Goal: Find specific page/section: Find specific page/section

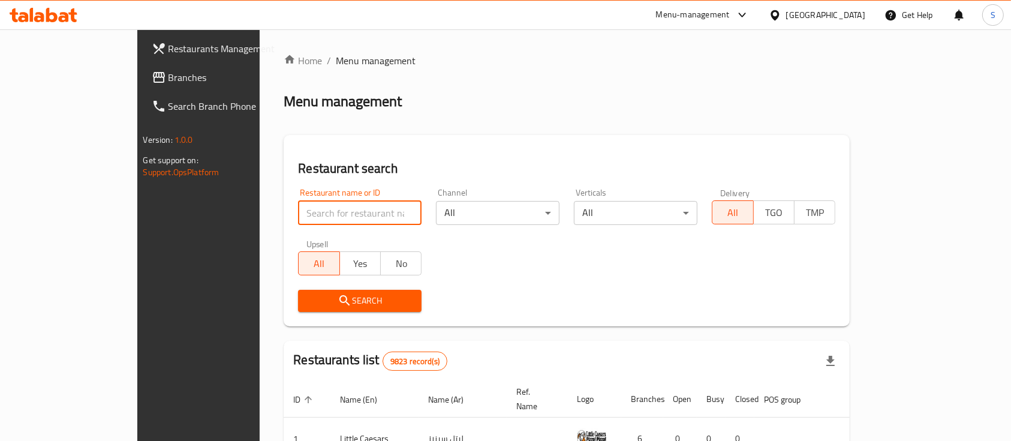
click at [332, 213] on input "search" at bounding box center [360, 213] width 124 height 24
click button "Search" at bounding box center [360, 301] width 124 height 22
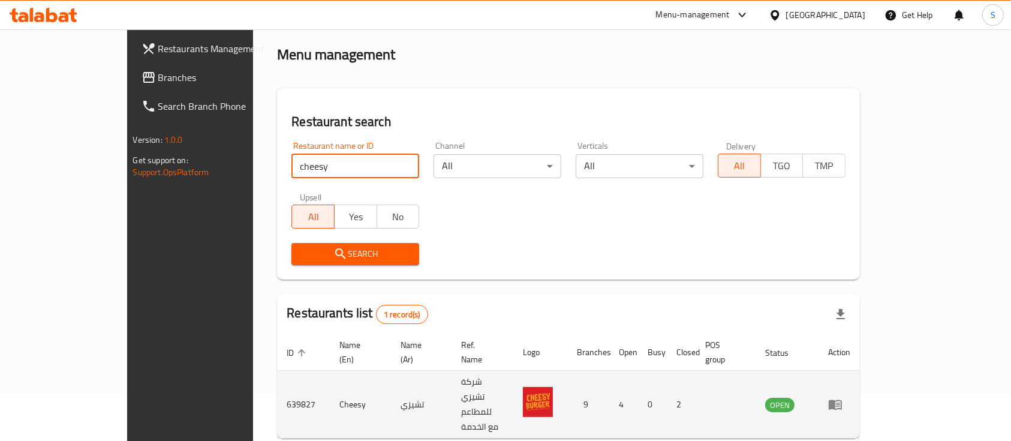
scroll to position [70, 0]
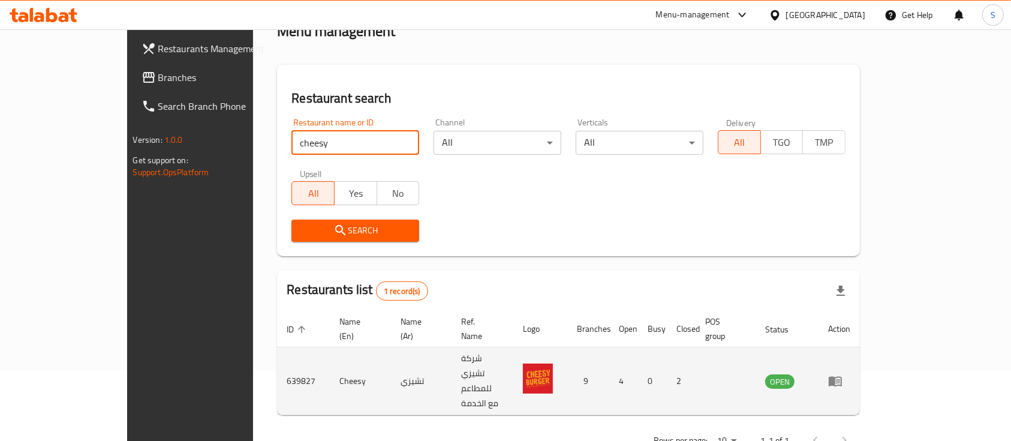
click at [277, 351] on td "639827" at bounding box center [303, 381] width 53 height 68
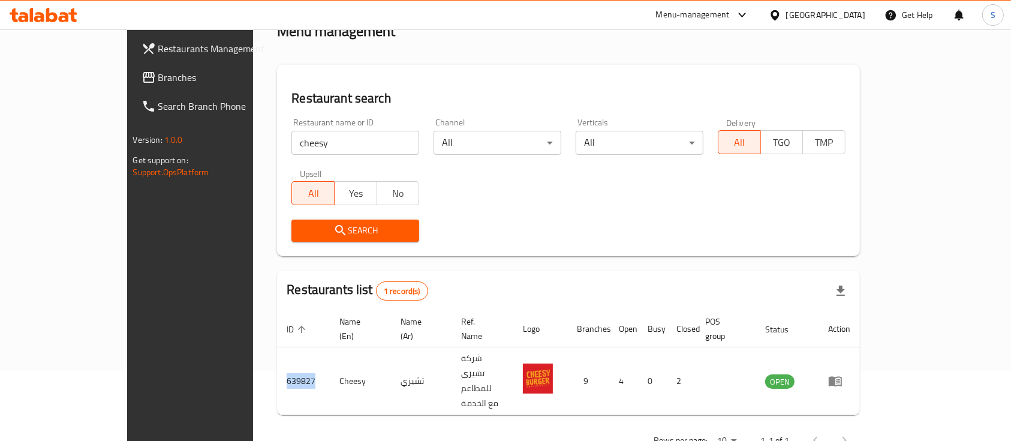
copy td "639827"
click at [291, 145] on input "cheesy" at bounding box center [355, 143] width 128 height 24
type input "سفثثن"
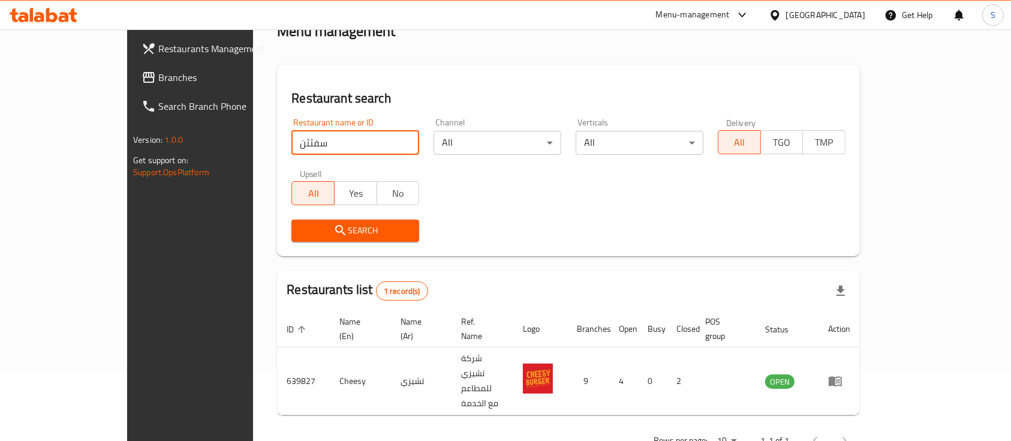
click button "Search" at bounding box center [355, 231] width 128 height 22
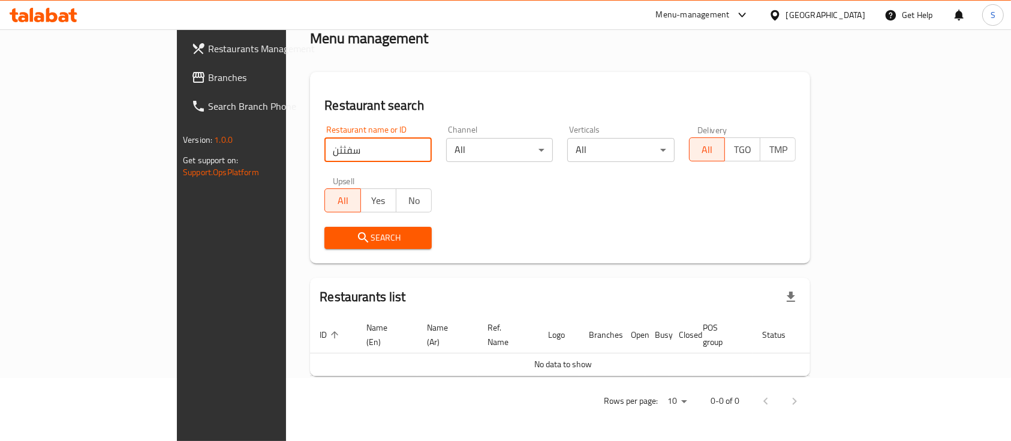
scroll to position [49, 0]
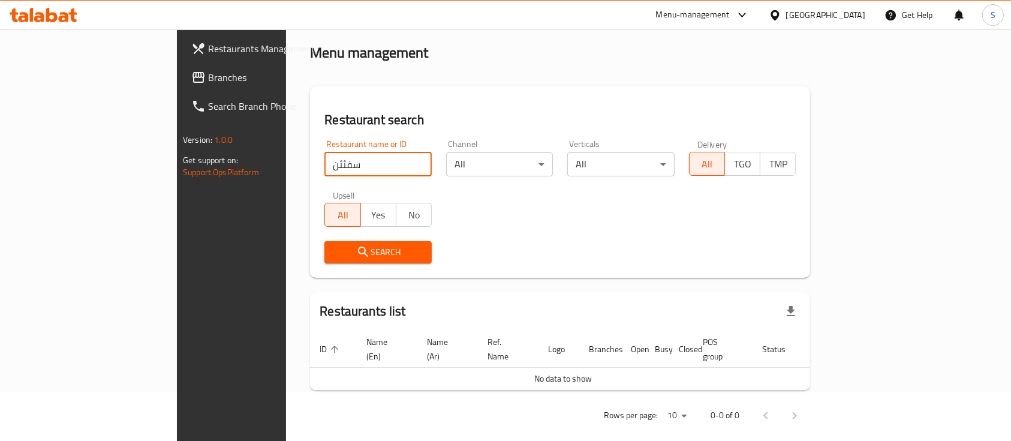
click at [324, 158] on input "سفثثن" at bounding box center [377, 164] width 107 height 24
type input "steek"
click button "Search" at bounding box center [377, 252] width 107 height 22
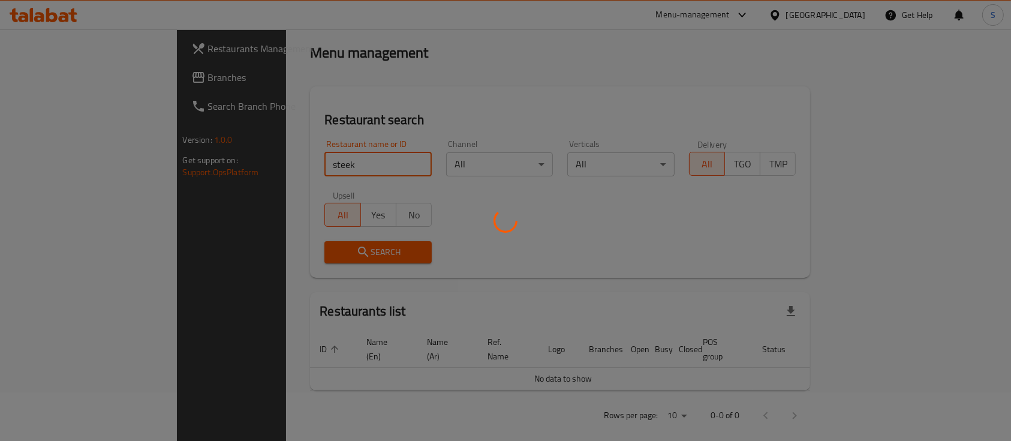
scroll to position [70, 0]
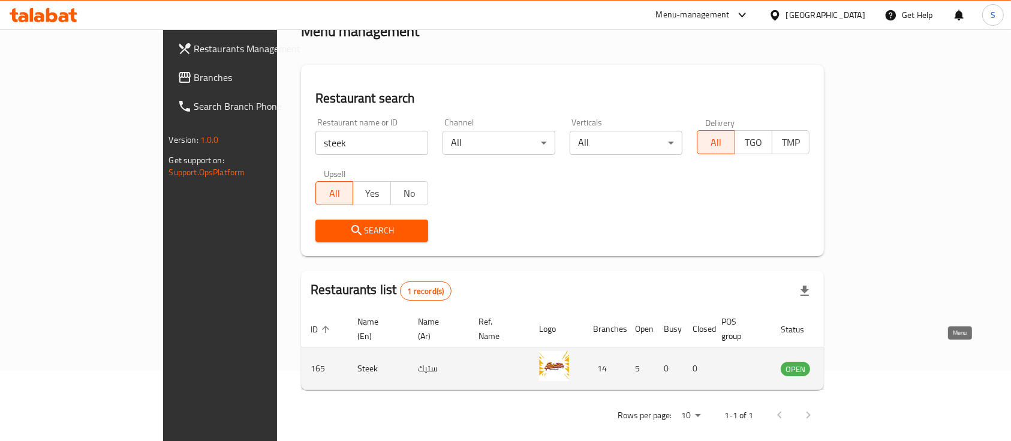
click at [858, 361] on icon "enhanced table" at bounding box center [851, 368] width 14 height 14
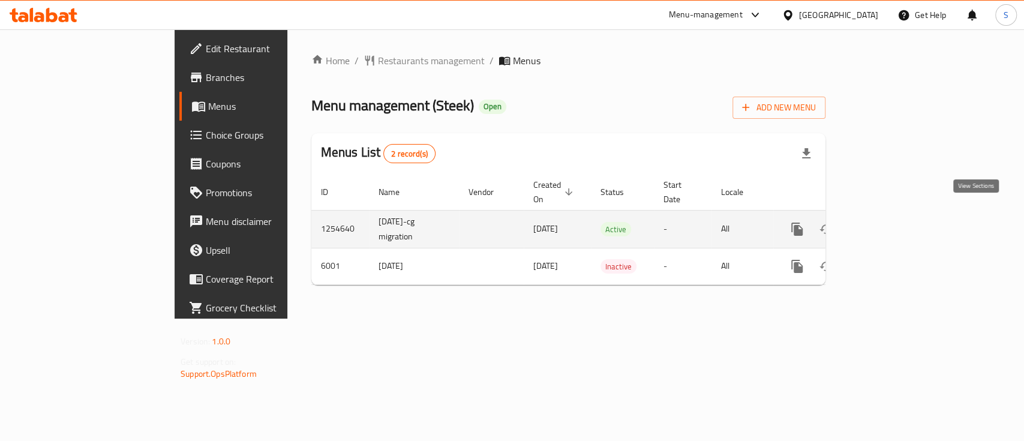
click at [891, 222] on icon "enhanced table" at bounding box center [883, 229] width 14 height 14
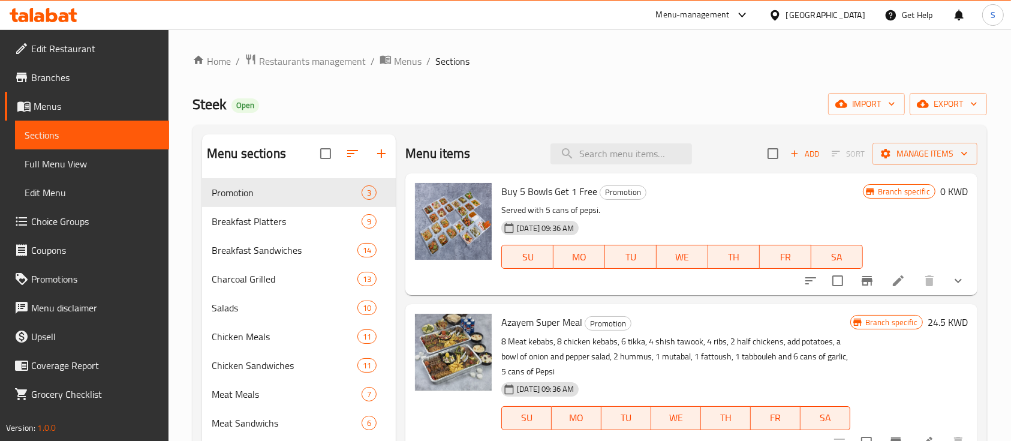
click at [71, 74] on span "Branches" at bounding box center [95, 77] width 128 height 14
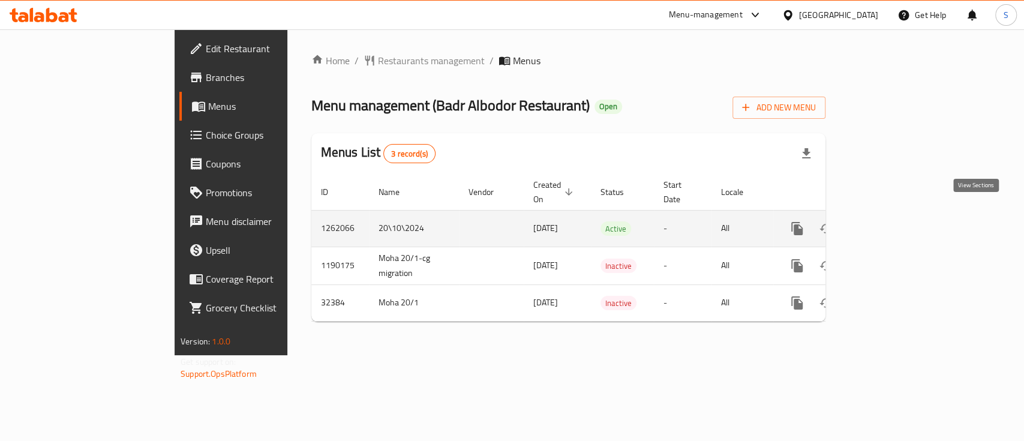
click at [891, 221] on icon "enhanced table" at bounding box center [883, 228] width 14 height 14
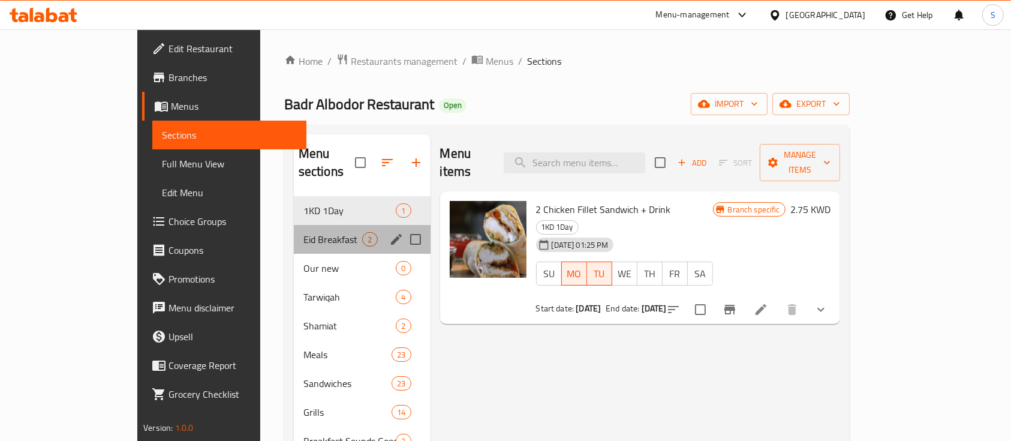
click at [310, 229] on div "Eid Breakfast 2" at bounding box center [362, 239] width 137 height 29
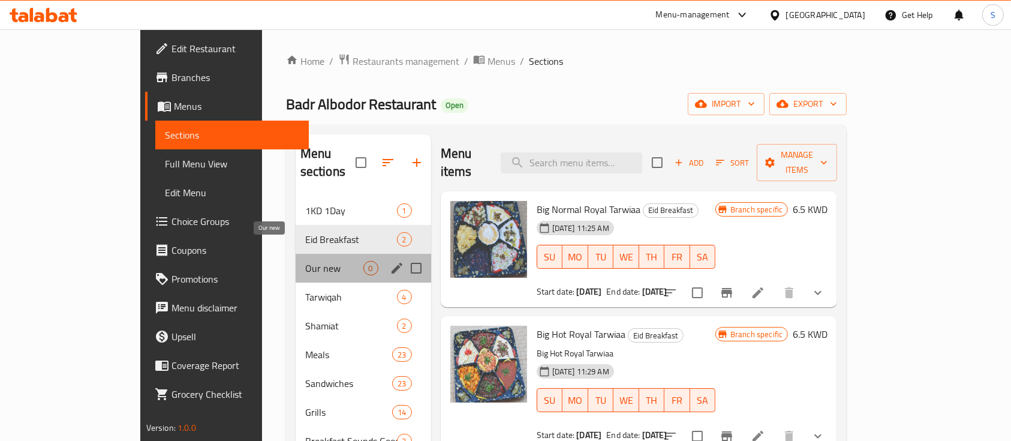
click at [305, 261] on span "Our new" at bounding box center [334, 268] width 58 height 14
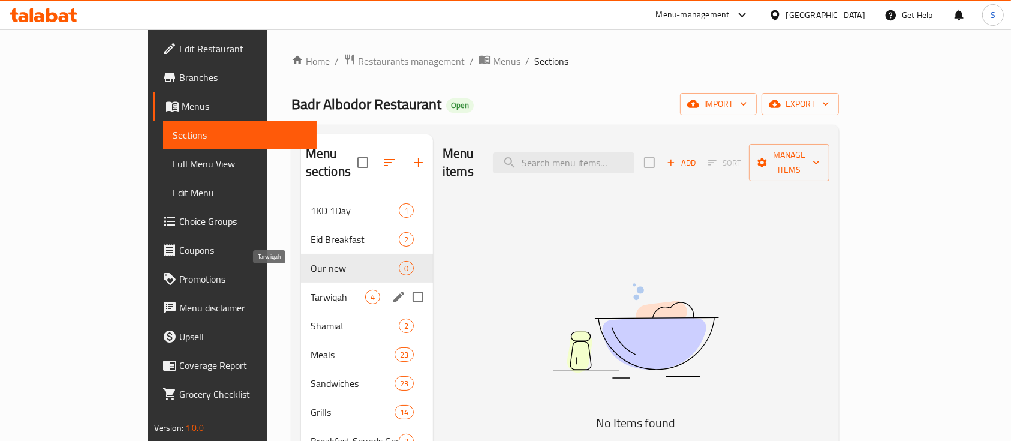
click at [311, 290] on span "Tarwiqah" at bounding box center [338, 297] width 55 height 14
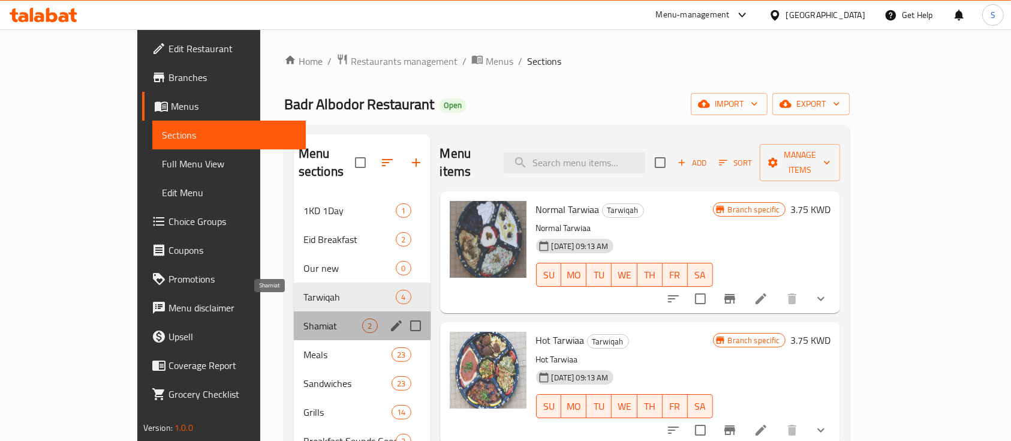
click at [303, 318] on span "Shamiat" at bounding box center [332, 325] width 59 height 14
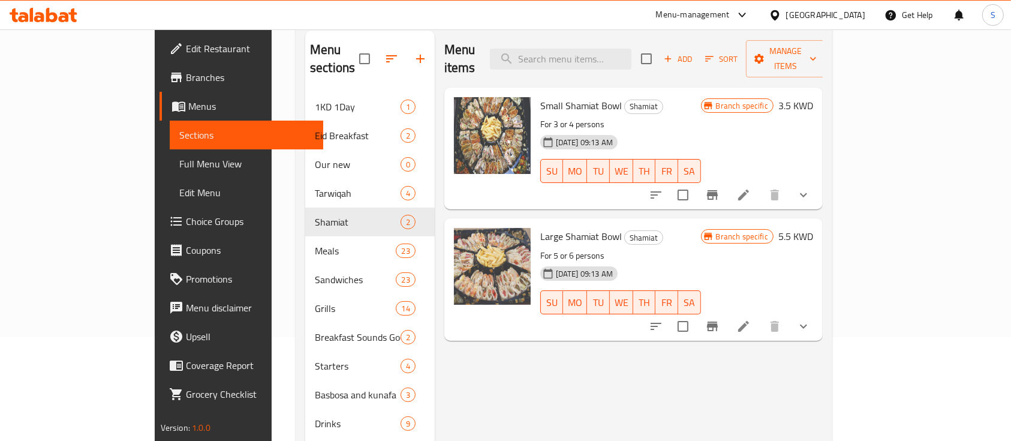
scroll to position [160, 0]
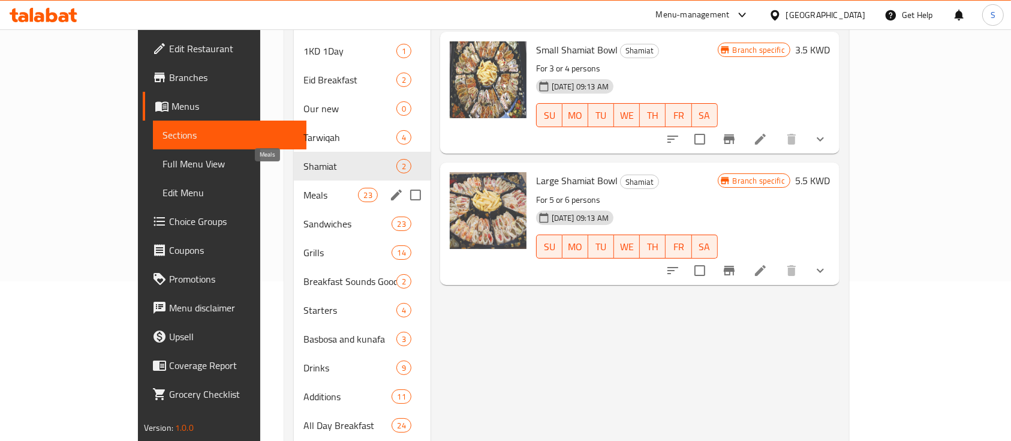
click at [303, 188] on span "Meals" at bounding box center [330, 195] width 55 height 14
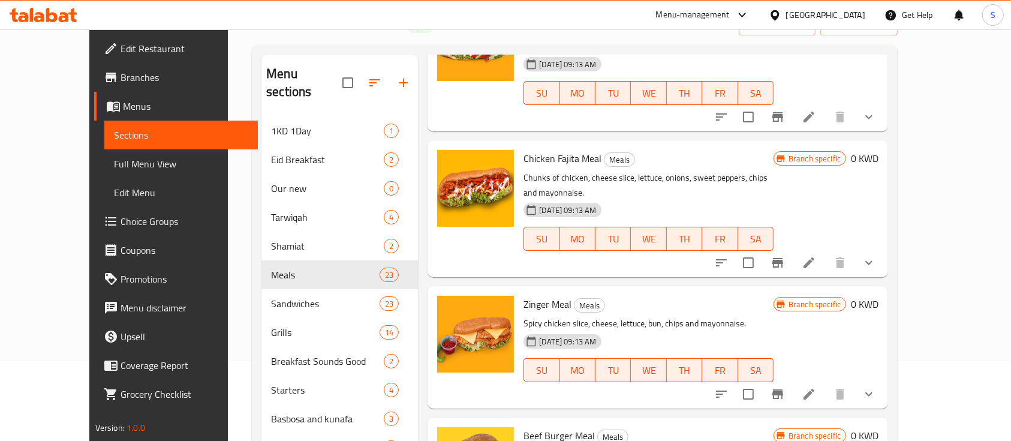
scroll to position [1599, 0]
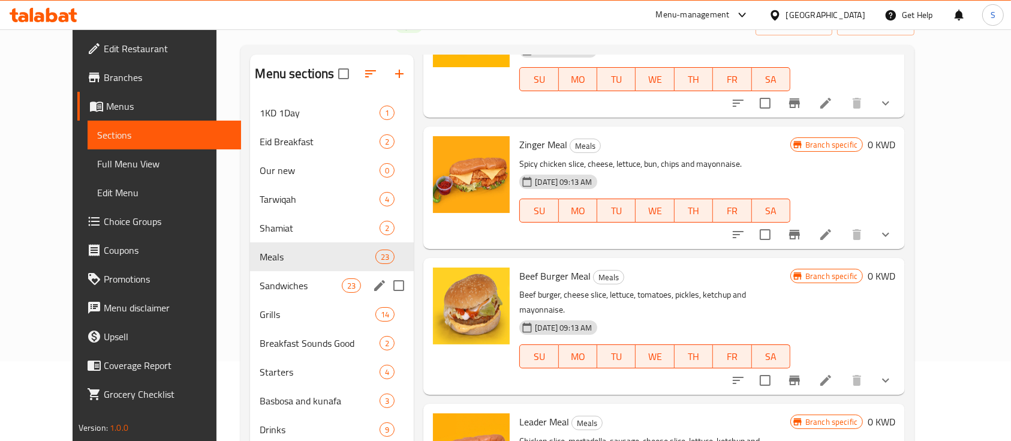
click at [281, 291] on span "Sandwiches" at bounding box center [301, 285] width 82 height 14
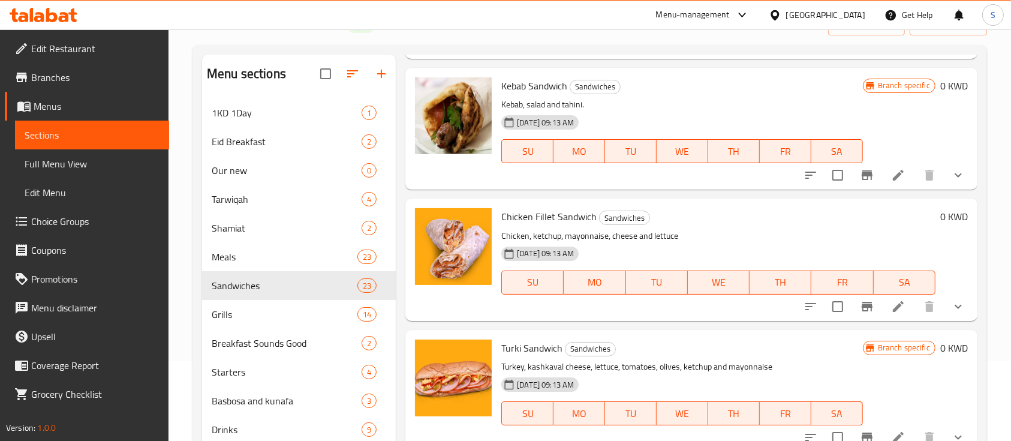
scroll to position [960, 0]
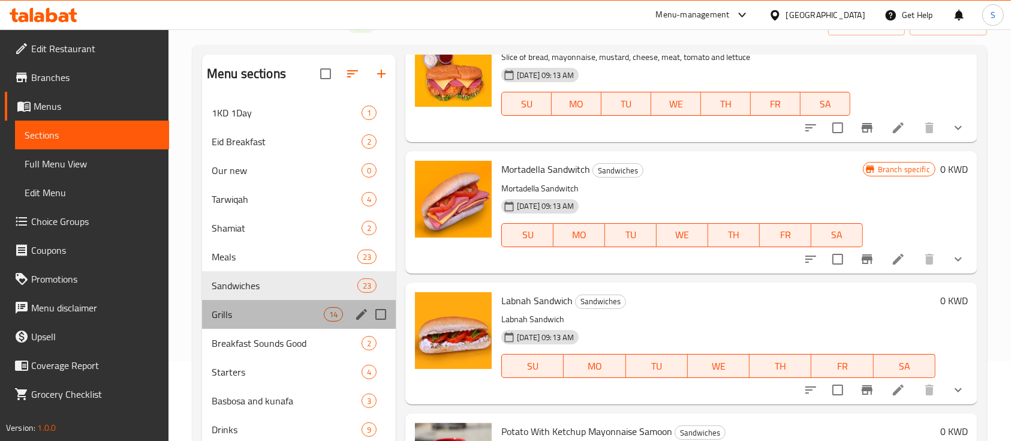
click at [260, 324] on div "Grills 14" at bounding box center [299, 314] width 194 height 29
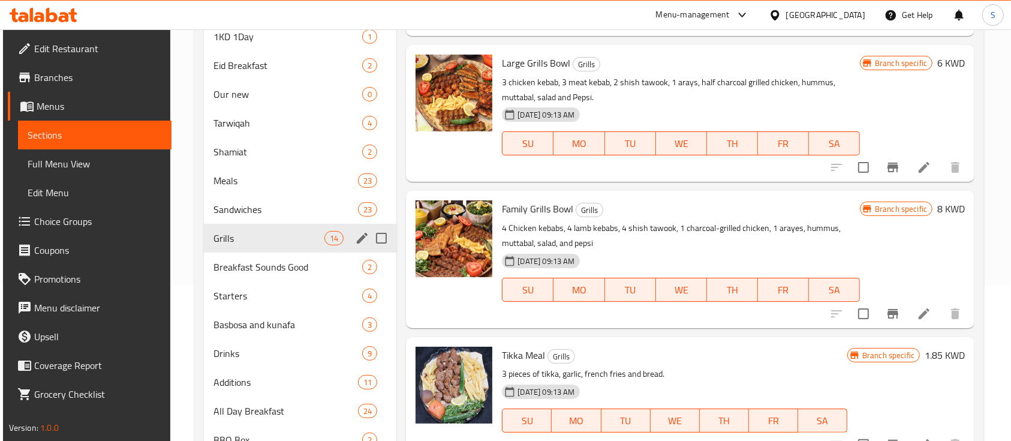
scroll to position [160, 0]
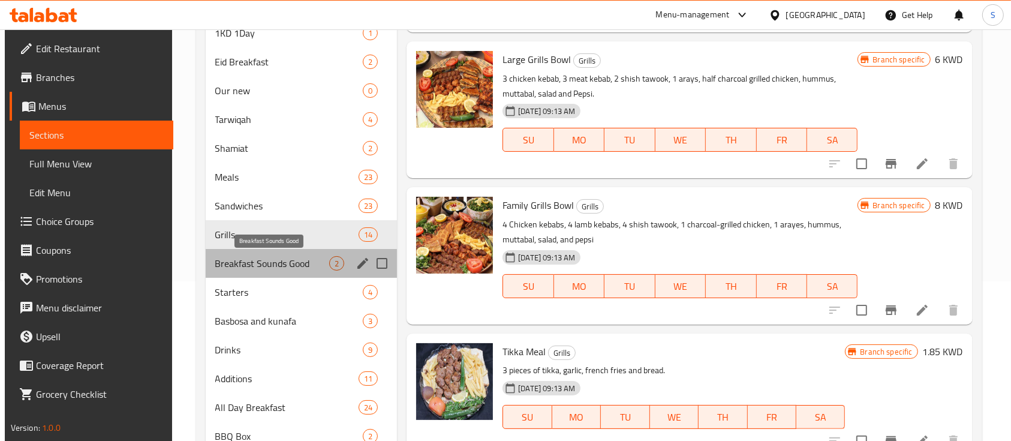
click at [313, 264] on span "Breakfast Sounds Good" at bounding box center [272, 263] width 115 height 14
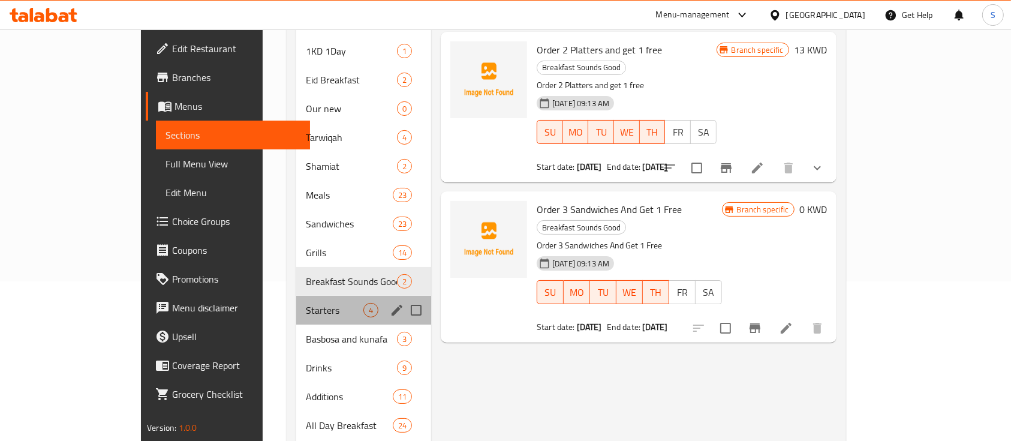
click at [296, 300] on div "Starters 4" at bounding box center [363, 310] width 135 height 29
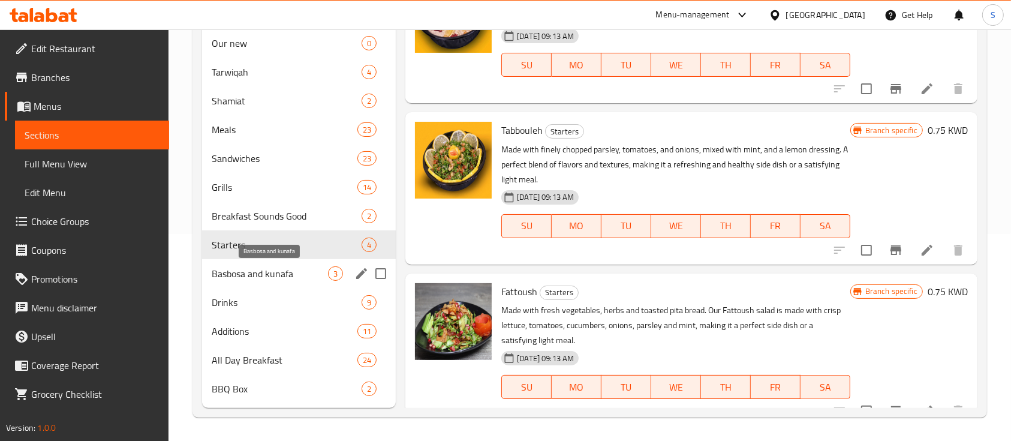
click at [287, 269] on span "Basbosa and kunafa" at bounding box center [270, 273] width 116 height 14
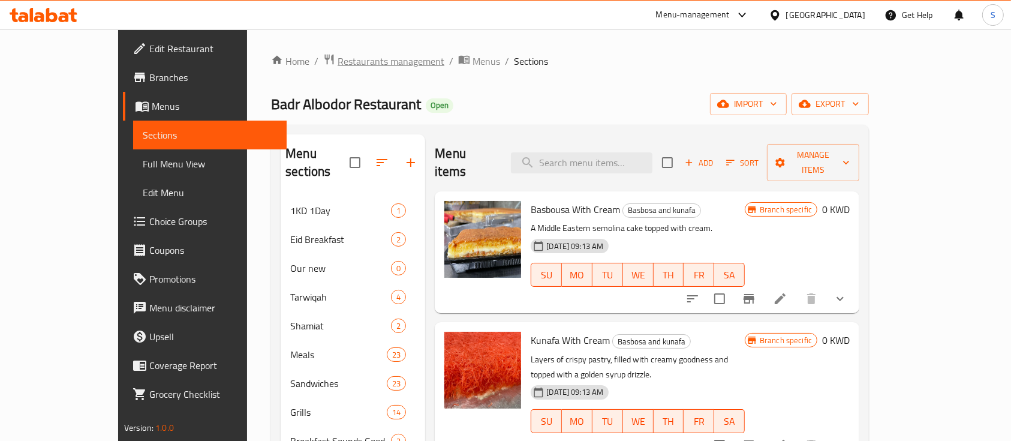
click at [338, 57] on span "Restaurants management" at bounding box center [391, 61] width 107 height 14
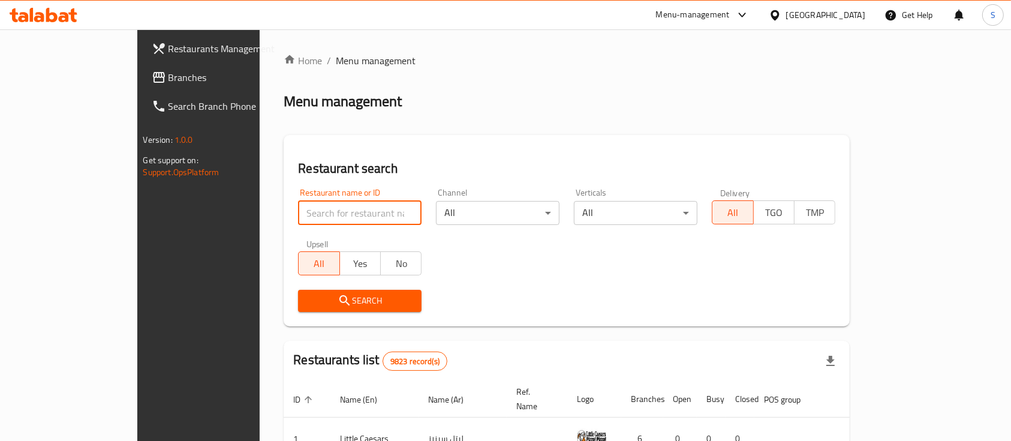
click at [298, 213] on input "search" at bounding box center [360, 213] width 124 height 24
type input "Millesaveurs"
click at [308, 299] on span "Search" at bounding box center [360, 300] width 104 height 15
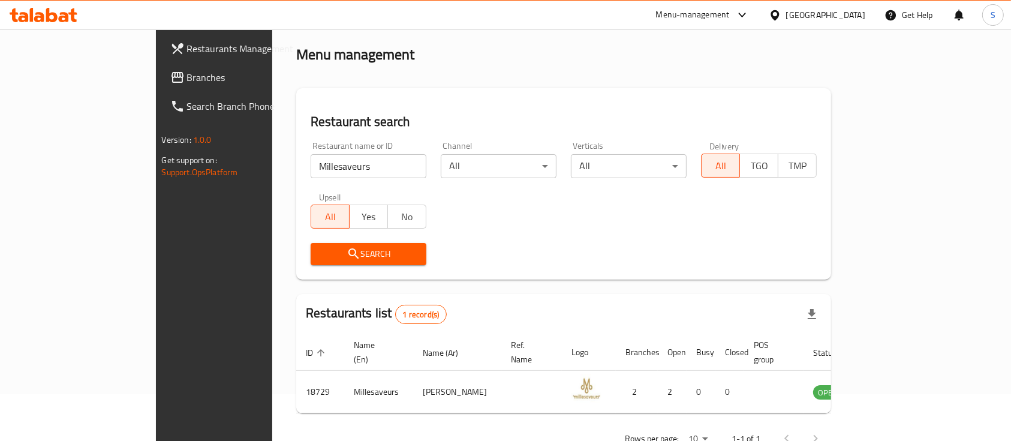
scroll to position [70, 0]
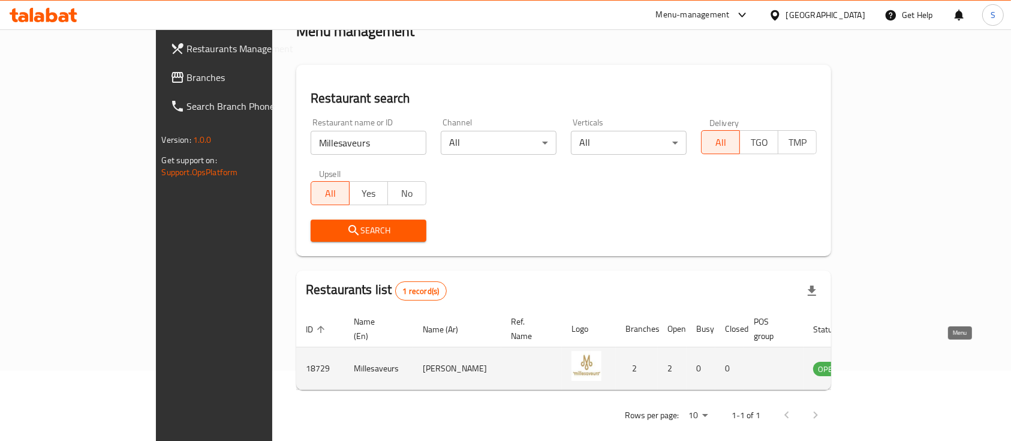
click at [891, 361] on icon "enhanced table" at bounding box center [883, 368] width 14 height 14
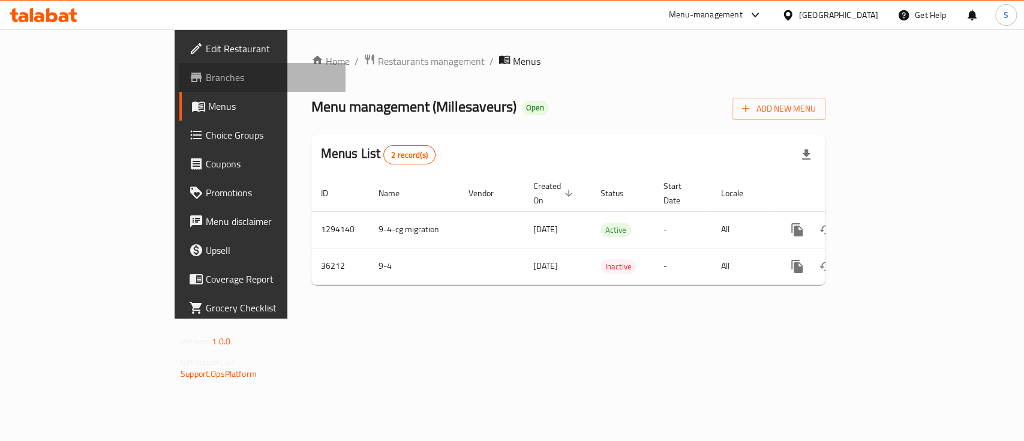
click at [206, 77] on span "Branches" at bounding box center [271, 77] width 130 height 14
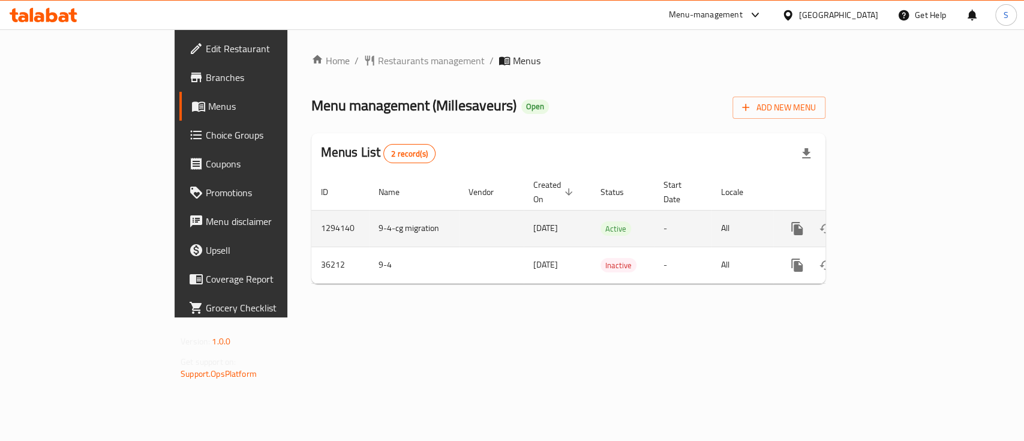
click at [891, 221] on icon "enhanced table" at bounding box center [883, 228] width 14 height 14
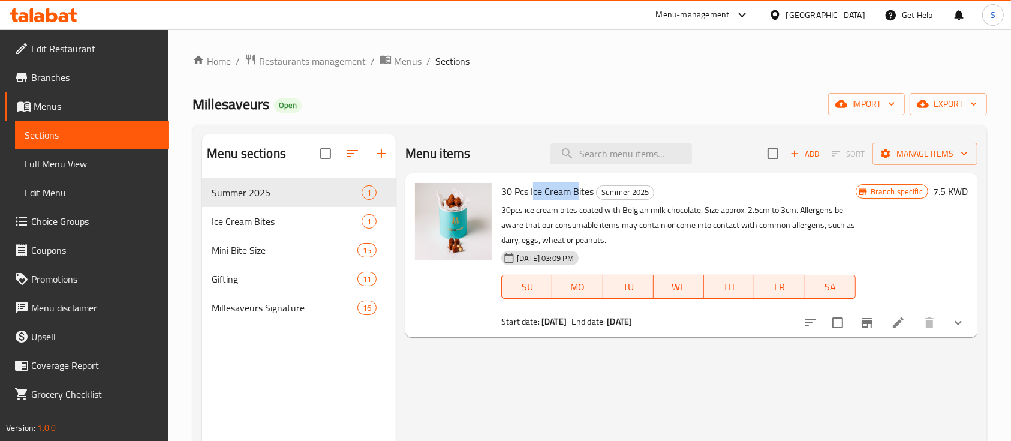
drag, startPoint x: 533, startPoint y: 190, endPoint x: 576, endPoint y: 191, distance: 43.8
click at [576, 191] on span "30 Pcs Ice Cream Bites" at bounding box center [547, 191] width 92 height 18
click at [559, 196] on span "30 Pcs Ice Cream Bites" at bounding box center [547, 191] width 92 height 18
drag, startPoint x: 531, startPoint y: 191, endPoint x: 594, endPoint y: 192, distance: 63.0
click at [594, 192] on h6 "30 Pcs Ice Cream Bites Summer 2025" at bounding box center [678, 191] width 354 height 17
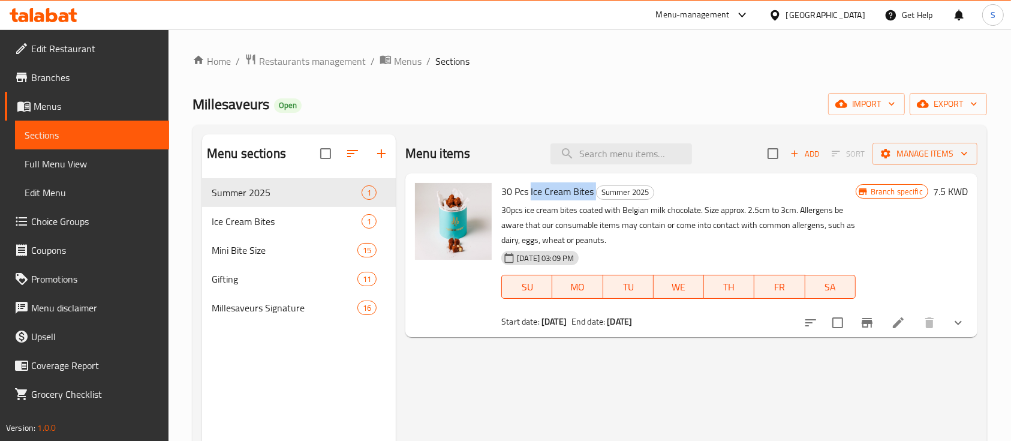
copy h6 "Ice Cream Bites"
click at [268, 233] on div "Ice Cream Bites 1" at bounding box center [299, 221] width 194 height 29
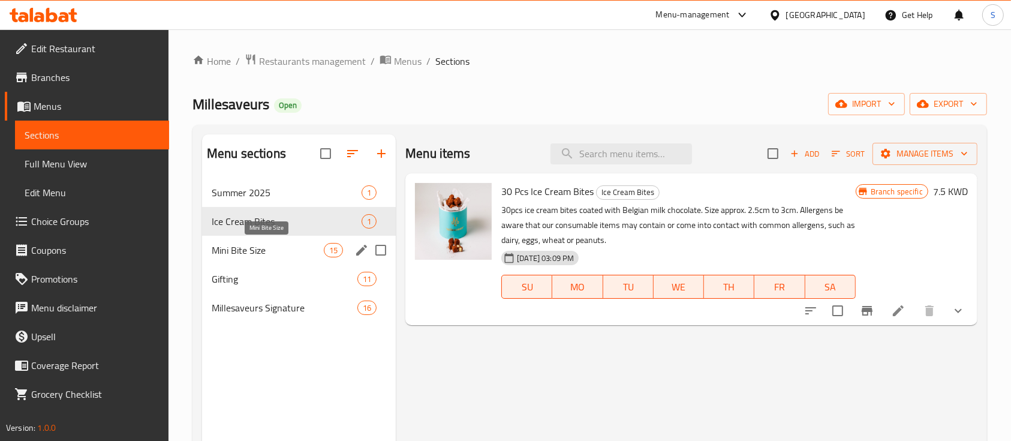
click at [292, 253] on span "Mini Bite Size" at bounding box center [268, 250] width 112 height 14
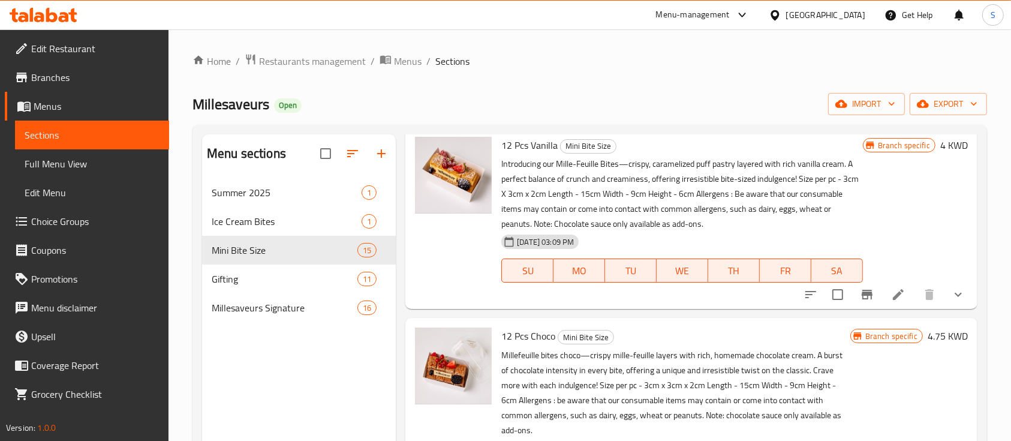
scroll to position [160, 0]
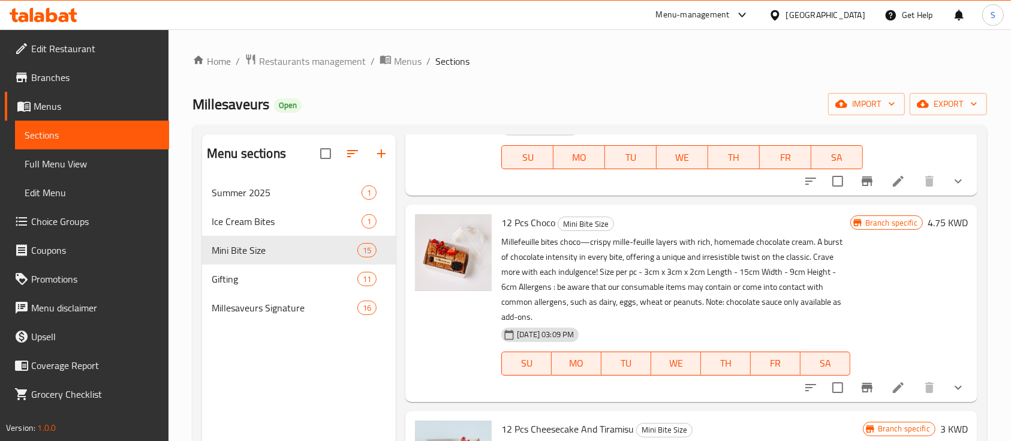
click at [526, 249] on p "Millefeuille bites choco—crispy mille-feuille layers with rich, homemade chocol…" at bounding box center [675, 280] width 348 height 90
click at [283, 275] on span "Gifting" at bounding box center [268, 279] width 112 height 14
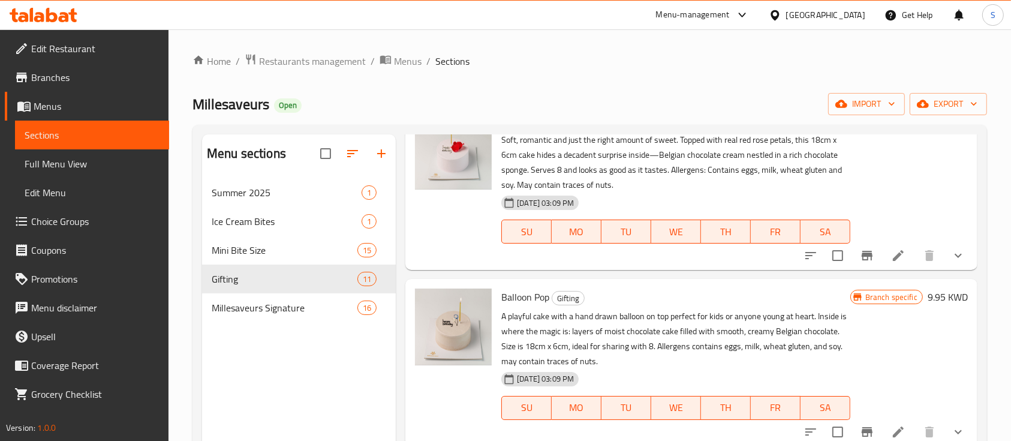
scroll to position [399, 0]
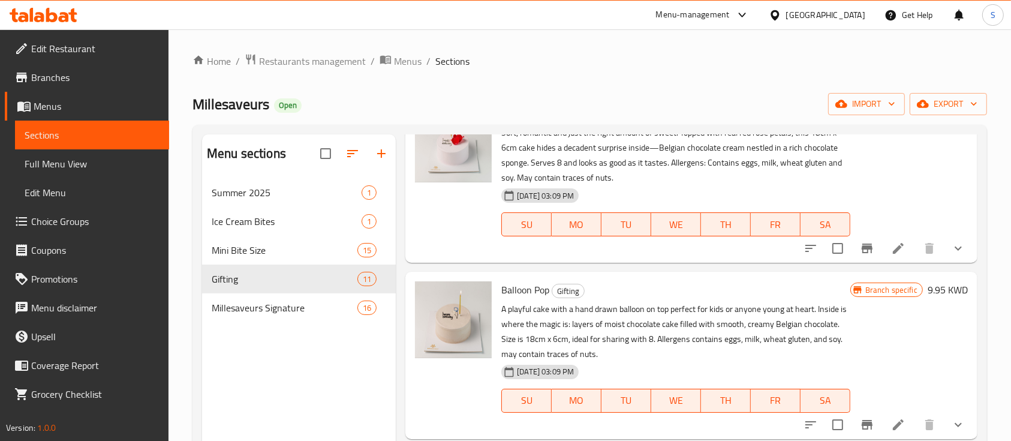
click at [521, 290] on span "Balloon Pop" at bounding box center [525, 290] width 48 height 18
copy h6 "Balloon Pop"
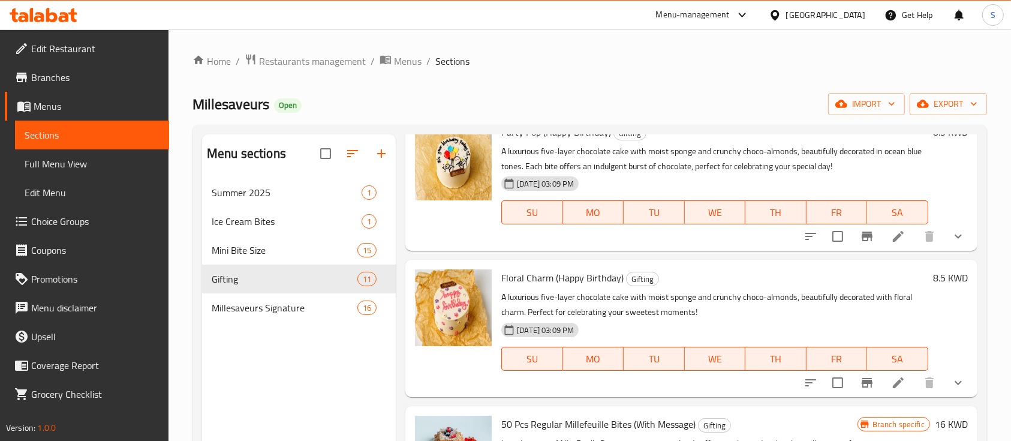
scroll to position [800, 0]
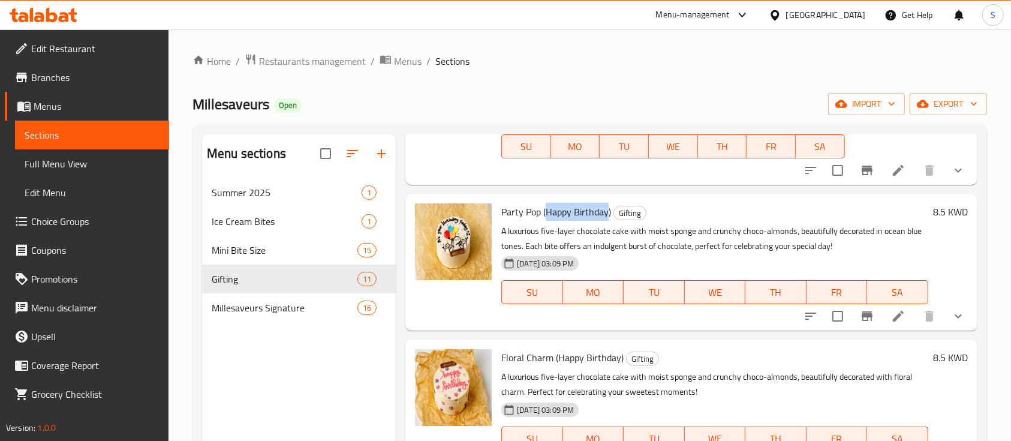
drag, startPoint x: 608, startPoint y: 212, endPoint x: 546, endPoint y: 211, distance: 61.8
click at [546, 211] on span "Party Pop (Happy Birthday)" at bounding box center [556, 212] width 110 height 18
copy span "Happy Birthday"
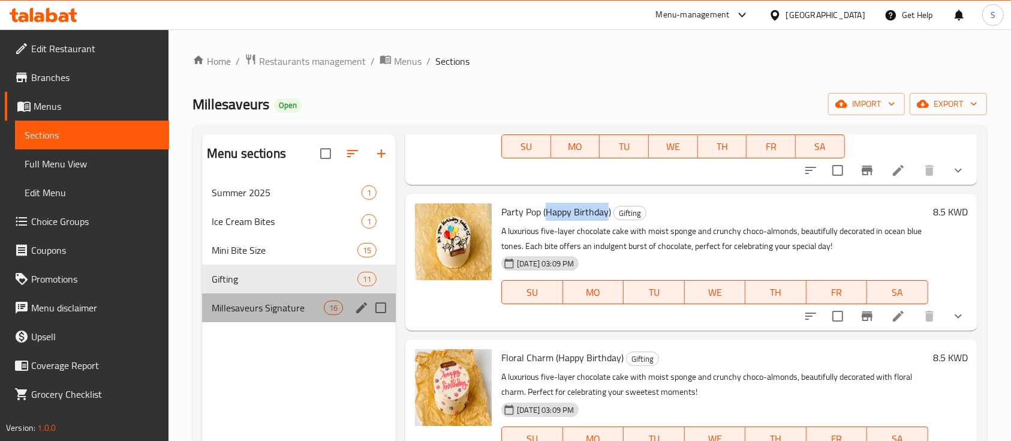
click at [313, 314] on div "Millesaveurs Signature 16" at bounding box center [299, 307] width 194 height 29
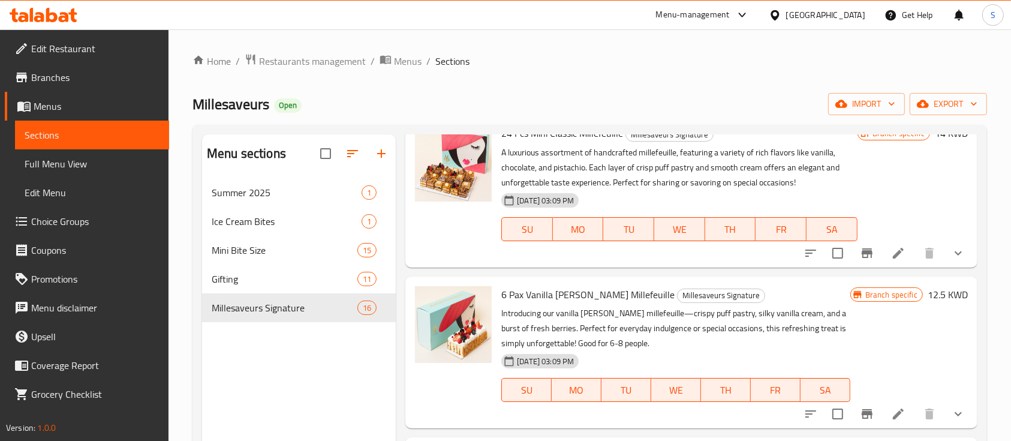
scroll to position [1119, 0]
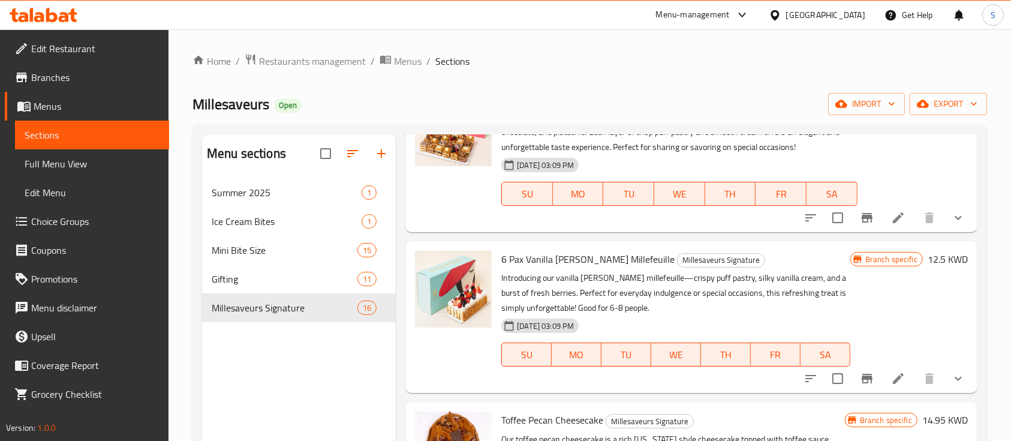
click at [621, 282] on p "Introducing our vanilla berry millefeuille—crispy puff pastry, silky vanilla cr…" at bounding box center [675, 293] width 348 height 45
copy p "millefeuille"
click at [72, 80] on span "Branches" at bounding box center [95, 77] width 128 height 14
